Goal: Task Accomplishment & Management: Use online tool/utility

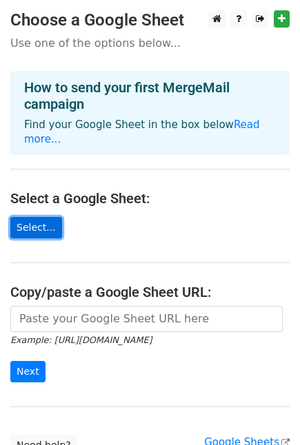
click at [30, 217] on link "Select..." at bounding box center [36, 227] width 52 height 21
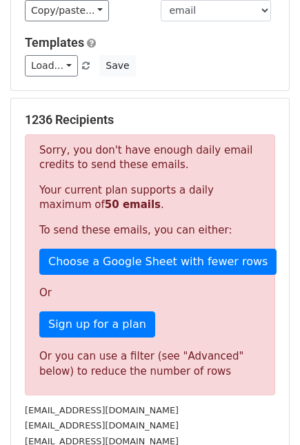
scroll to position [165, 0]
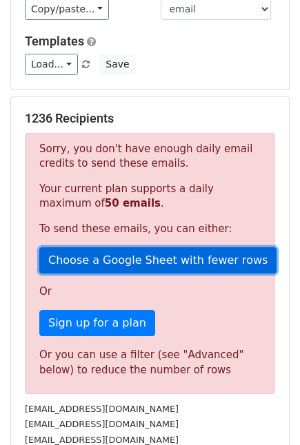
click at [152, 265] on link "Choose a Google Sheet with fewer rows" at bounding box center [157, 261] width 237 height 26
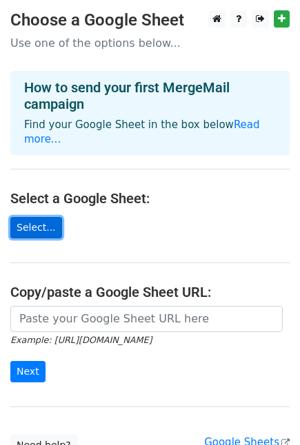
click at [21, 217] on link "Select..." at bounding box center [36, 227] width 52 height 21
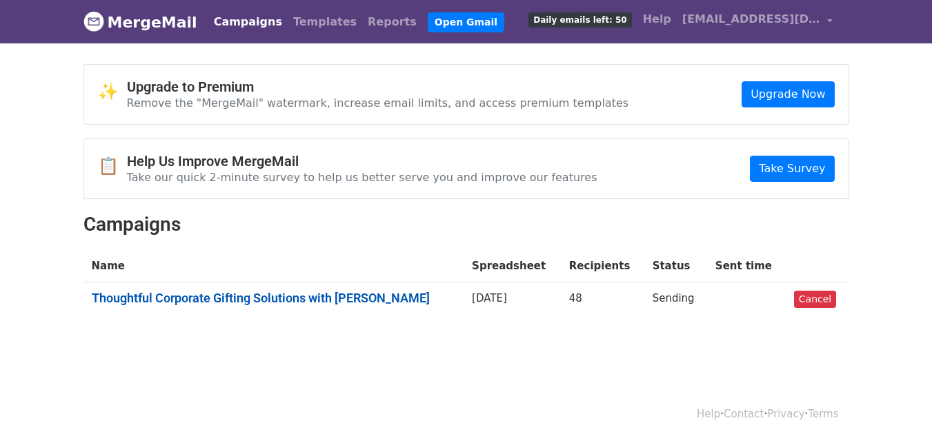
click at [230, 292] on link "Thoughtful Corporate Gifting Solutions with [PERSON_NAME]" at bounding box center [274, 298] width 364 height 15
